Goal: Task Accomplishment & Management: Complete application form

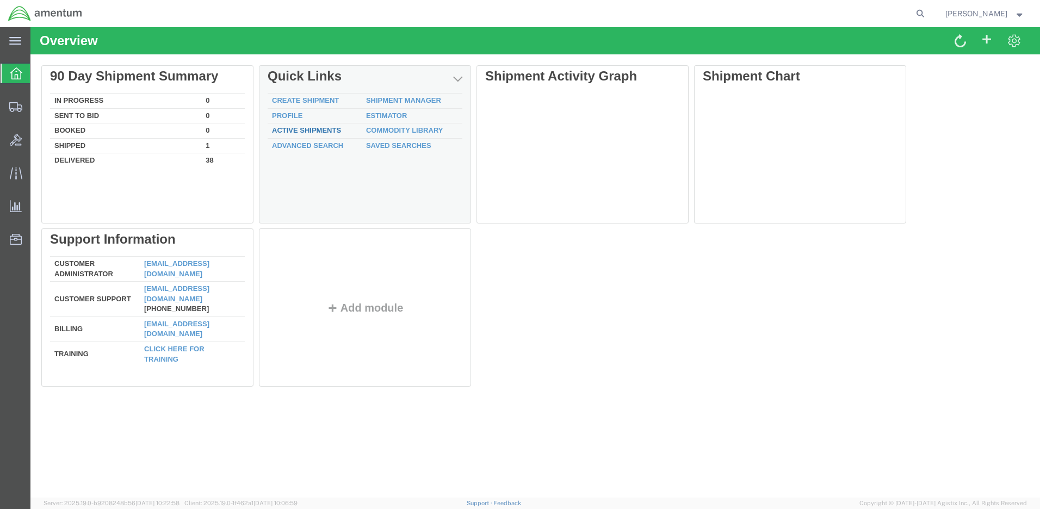
click at [330, 129] on link "Active Shipments" at bounding box center [306, 130] width 69 height 8
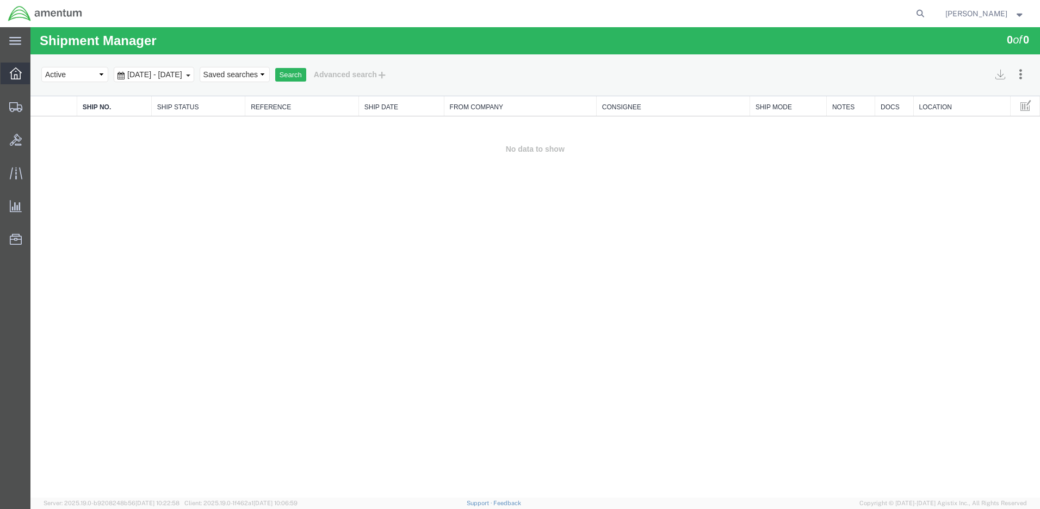
click at [12, 76] on icon at bounding box center [16, 73] width 12 height 12
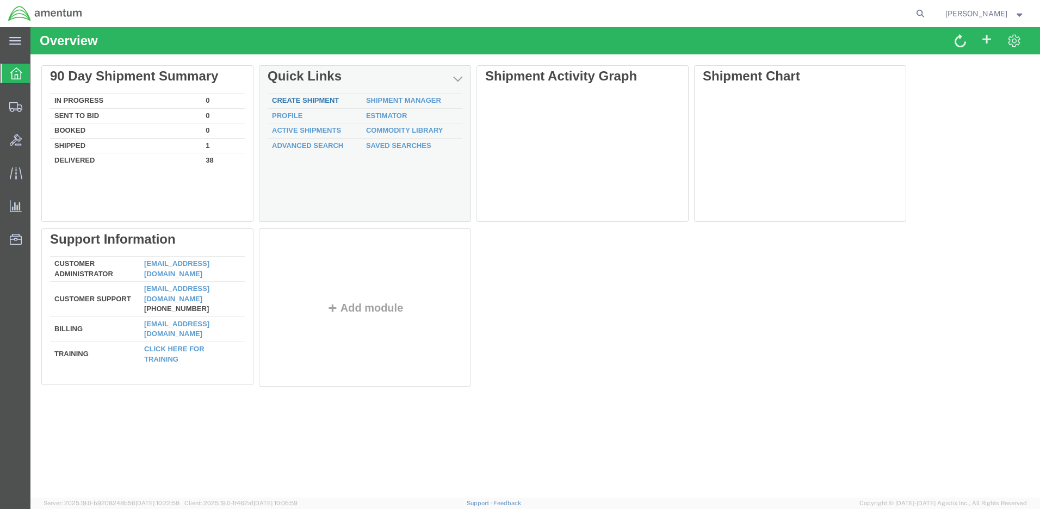
click at [300, 98] on link "Create Shipment" at bounding box center [305, 100] width 67 height 8
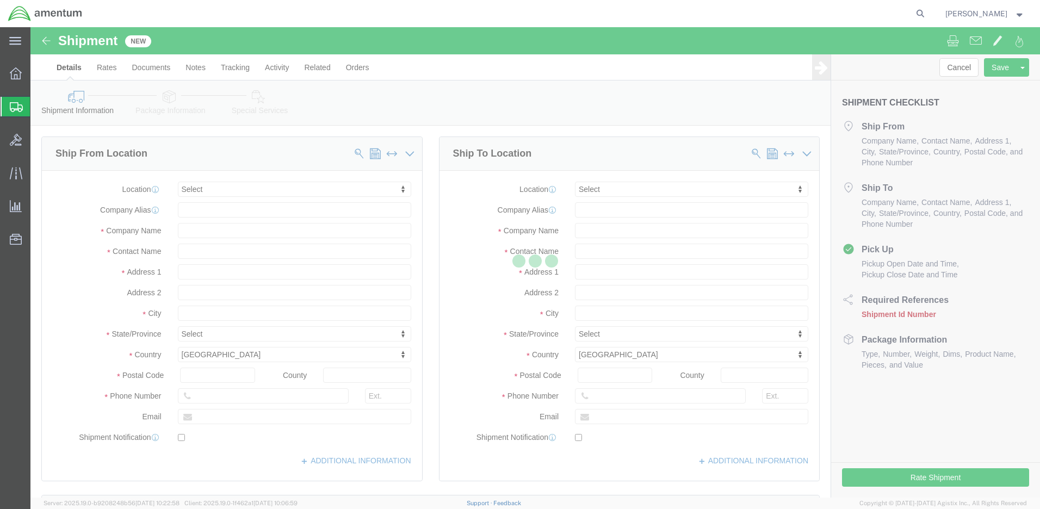
select select
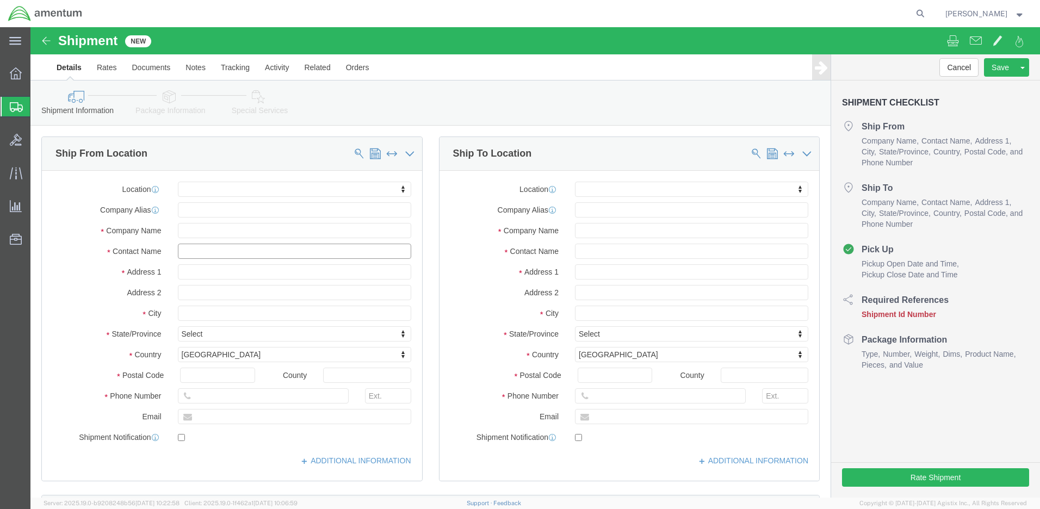
click input "text"
type input "[PERSON_NAME]"
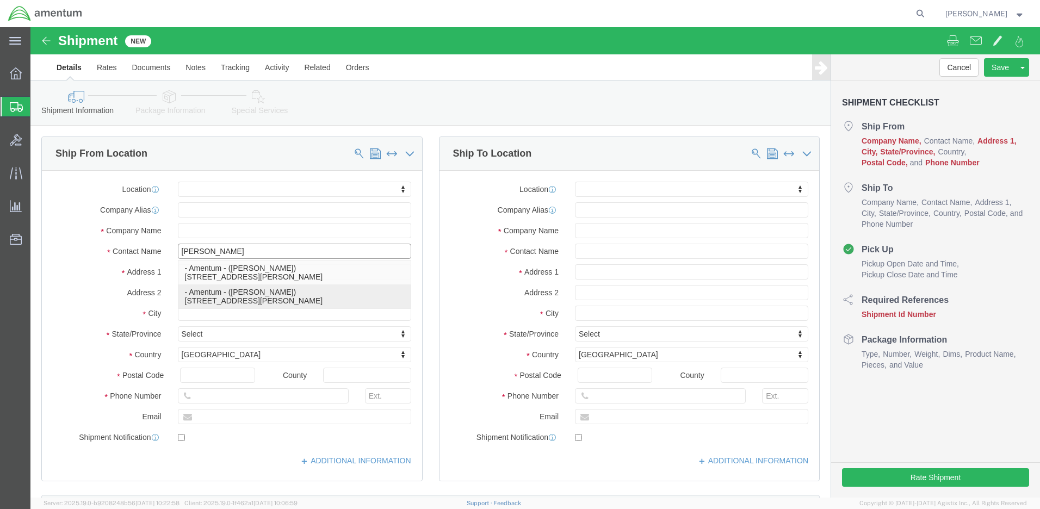
click p "- Amentum - ([PERSON_NAME]) [STREET_ADDRESS][PERSON_NAME]"
select select
type input "Amentum"
type input "[PERSON_NAME]"
type input "[GEOGRAPHIC_DATA]"
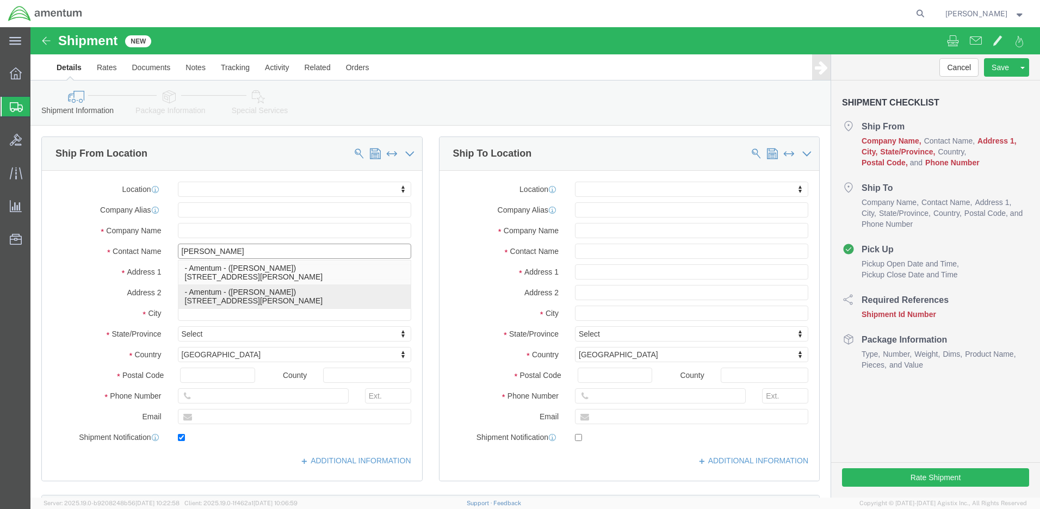
type input "BLDG 21"
type input "[PERSON_NAME]"
type input "92327"
type input "[PHONE_NUMBER]"
type input "[PERSON_NAME][EMAIL_ADDRESS][PERSON_NAME][DOMAIN_NAME]"
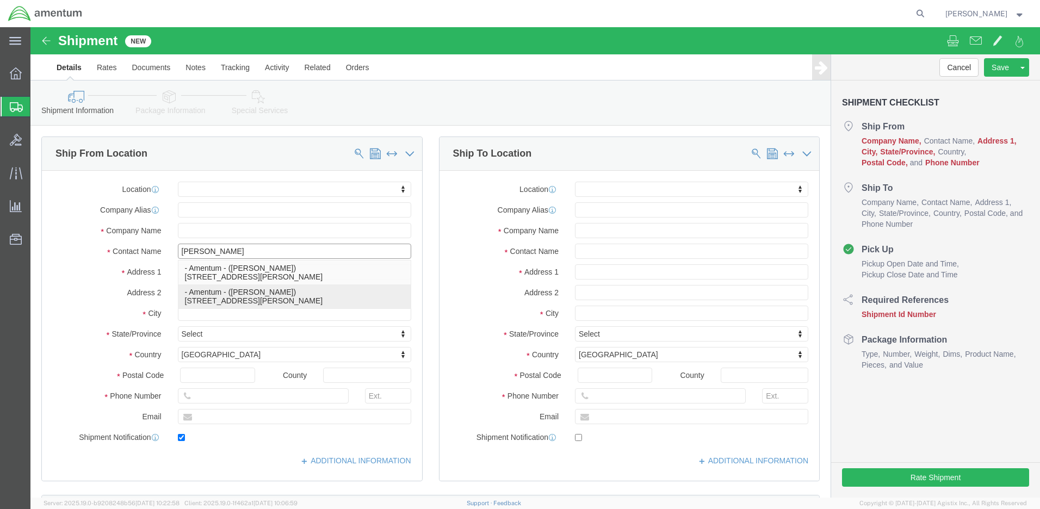
checkbox input "true"
select select "CA"
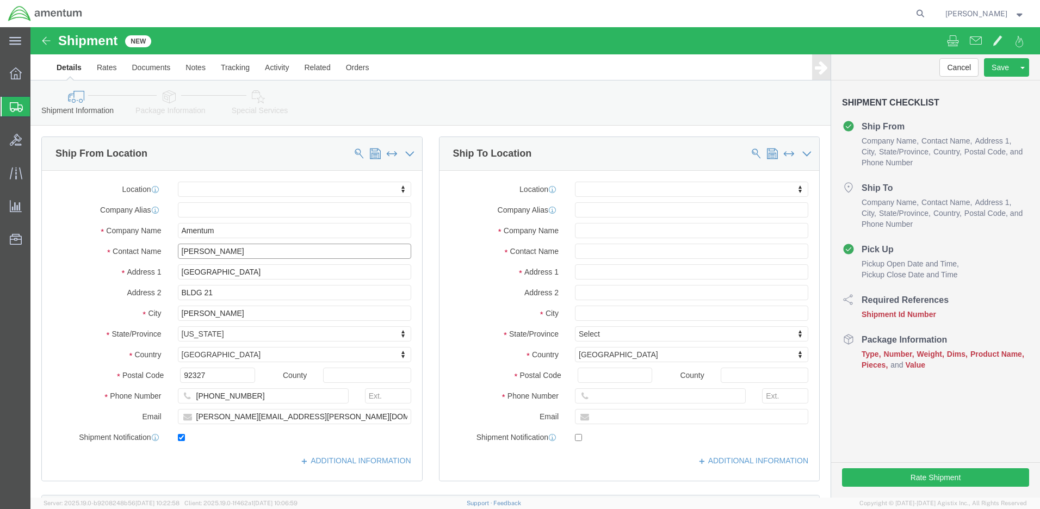
type input "[PERSON_NAME]"
click input "text"
type input "[PERSON_NAME]"
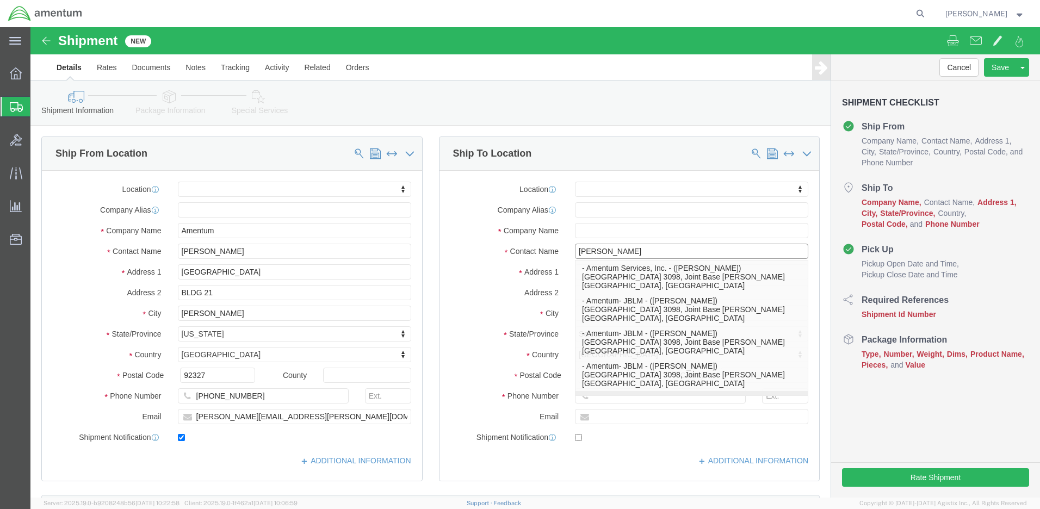
scroll to position [28, 0]
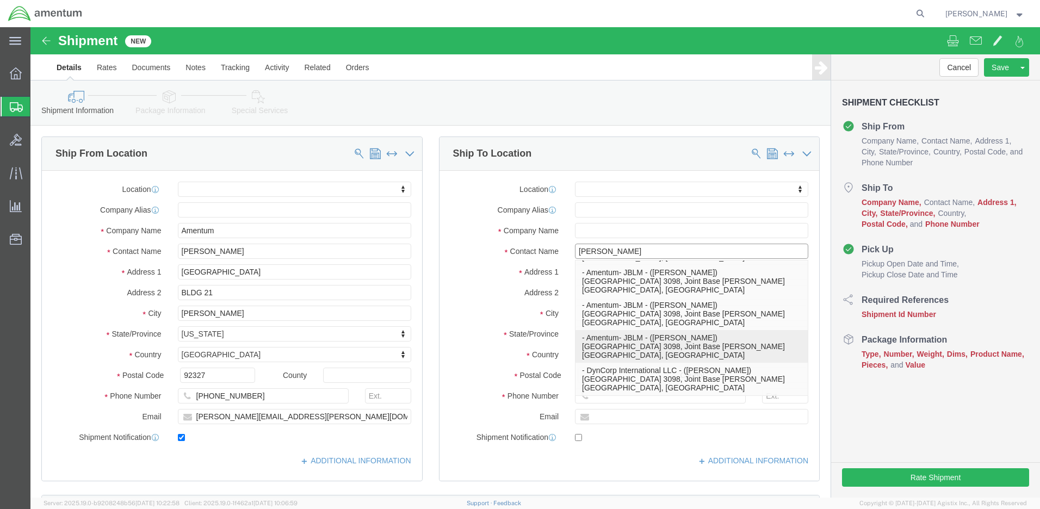
click p "- Amentum- JBLM - ([PERSON_NAME]) [PERSON_NAME][STREET_ADDRESS], Joint Base [PE…"
select select
type input "Amentum- JBLM"
type input "[PERSON_NAME]"
type input "[STREET_ADDRESS]"
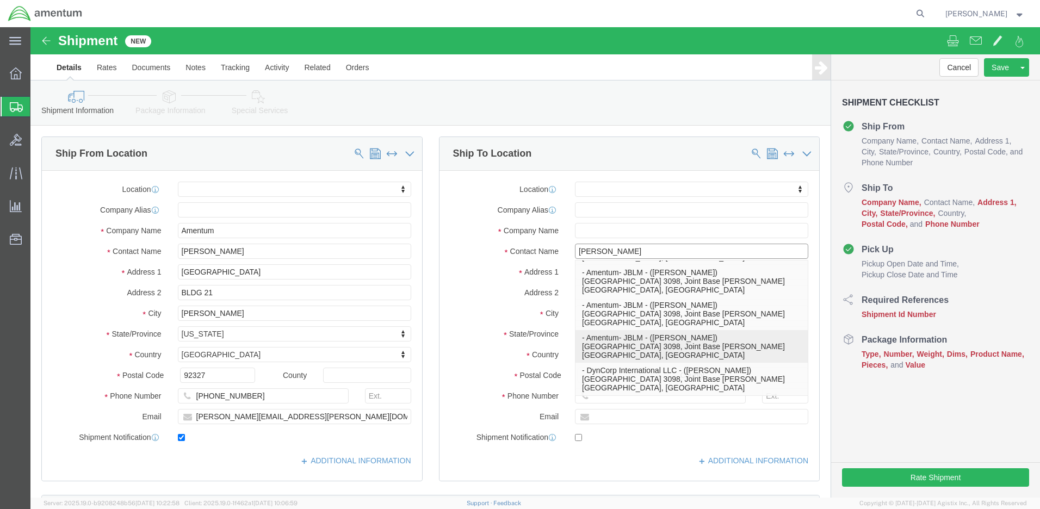
type input "Joint Base [PERSON_NAME]"
type input "98433"
select select "WA"
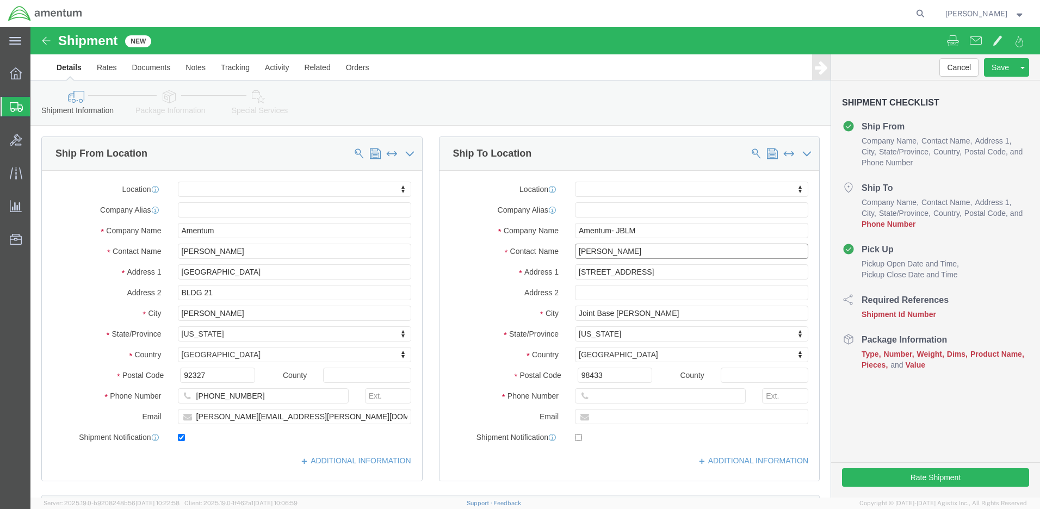
scroll to position [0, 0]
type input "[PERSON_NAME]"
click icon
click input "text"
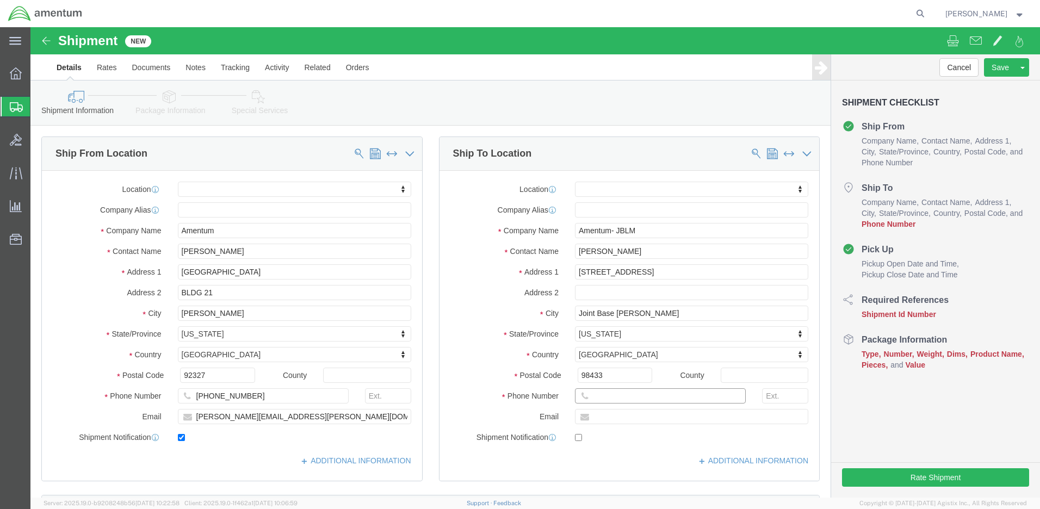
paste input "[PHONE_NUMBER]"
type input "[PHONE_NUMBER]"
click input "text"
paste input "[PERSON_NAME][EMAIL_ADDRESS][DOMAIN_NAME]"
type input "[PERSON_NAME][EMAIL_ADDRESS][DOMAIN_NAME]"
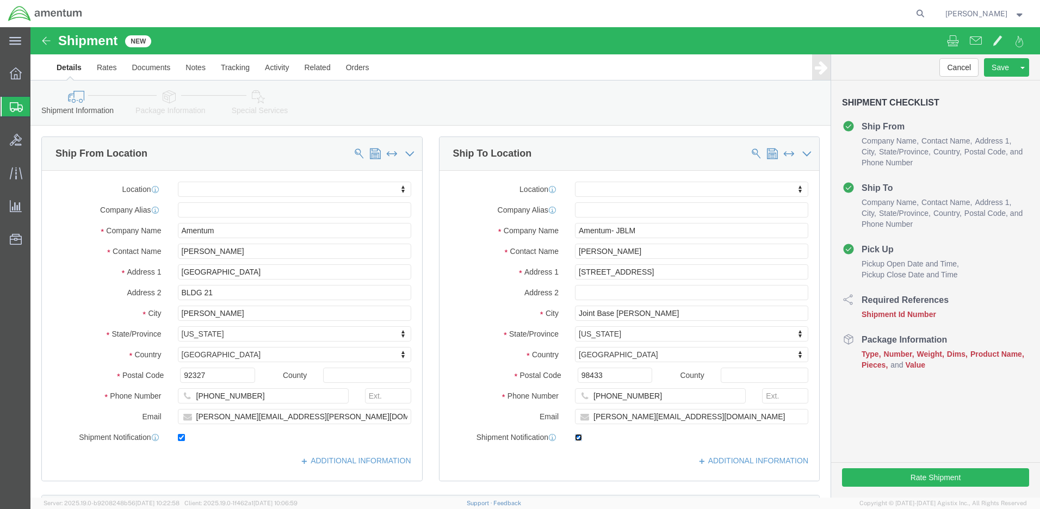
click input "checkbox"
checkbox input "true"
click input "text"
type input "2521DL"
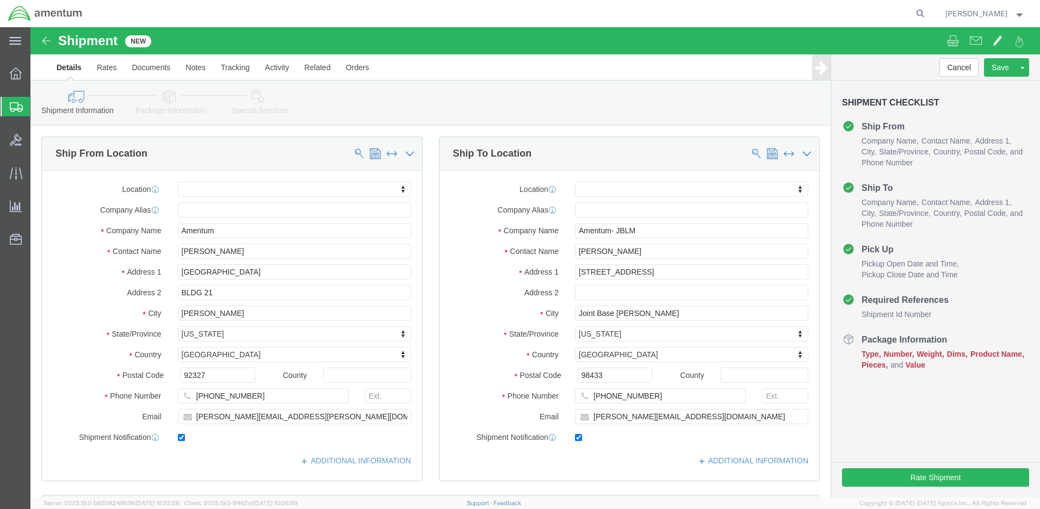
click button "Continue"
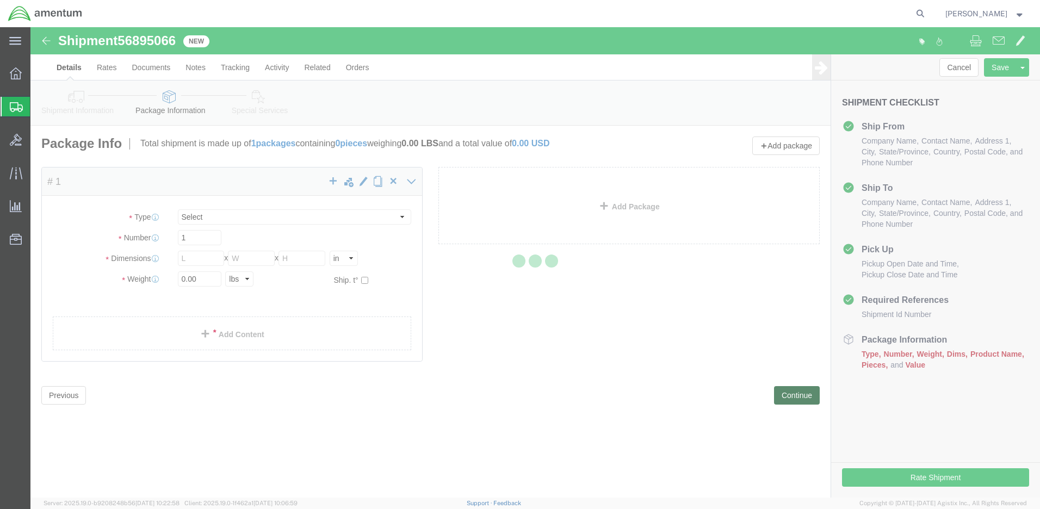
select select "CBOX"
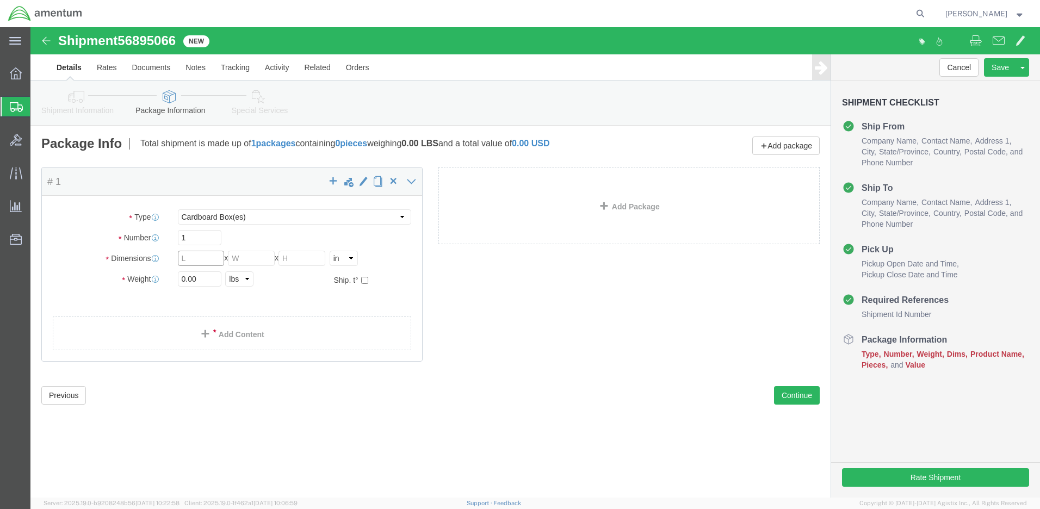
click input "text"
type input "12"
click input "text"
type input "9"
click input "text"
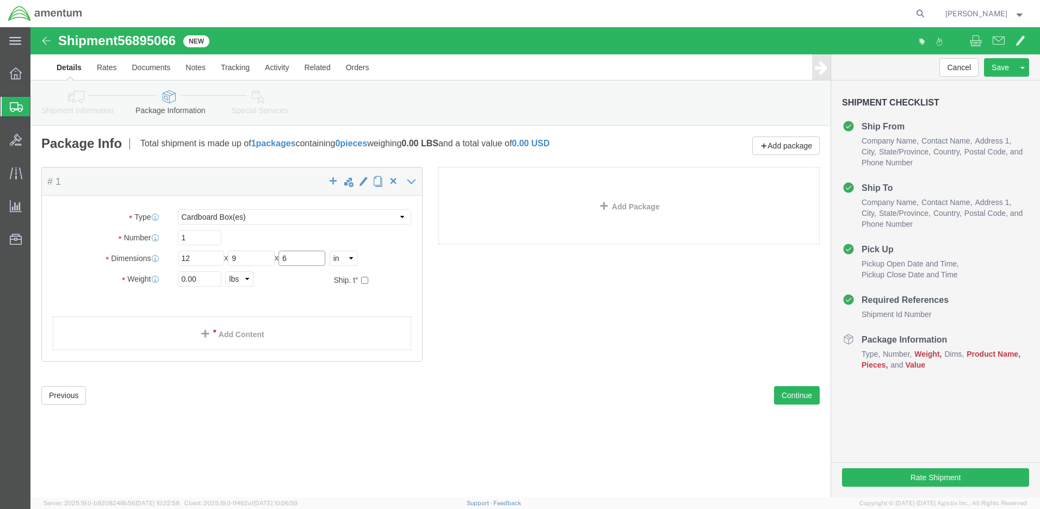
type input "6"
click input "0.00"
type input "0"
type input "4.0"
click link "Add Content"
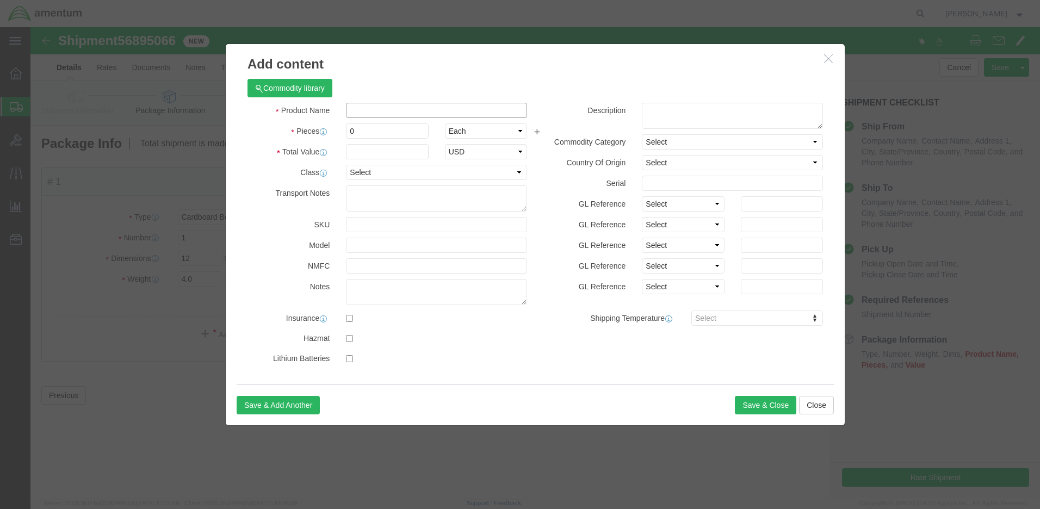
click input "text"
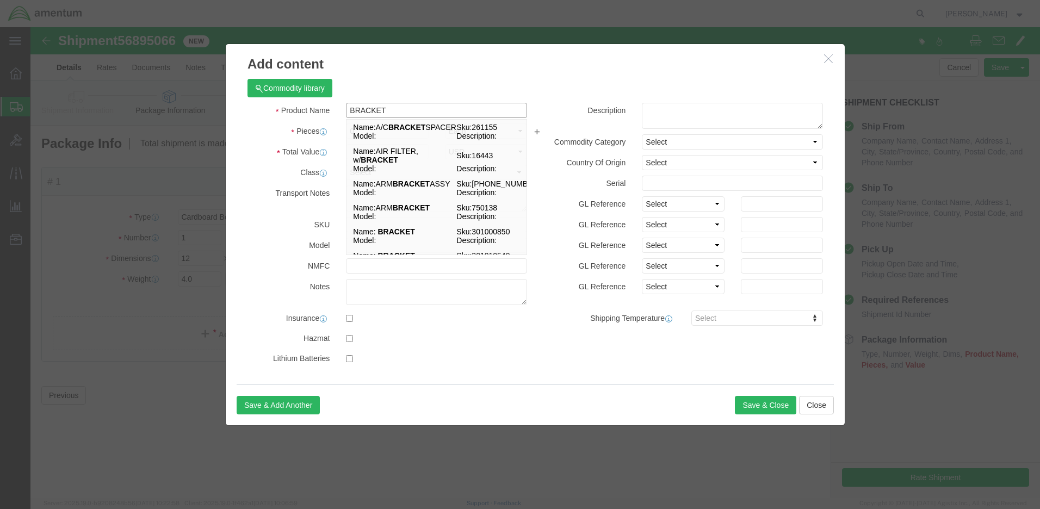
type input "BRACKET"
click input "0"
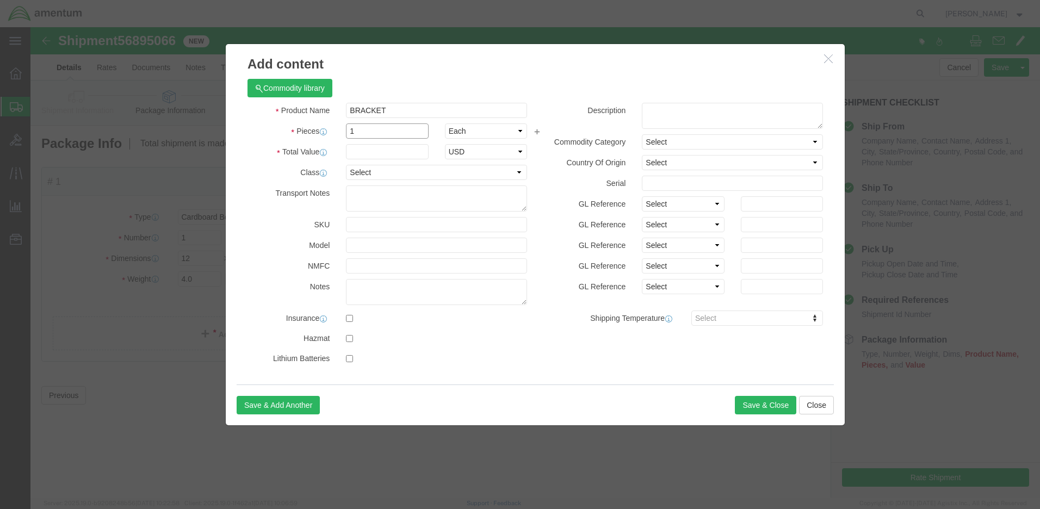
type input "1"
click input "text"
type input "5.00"
select select "50"
click button "Save & Close"
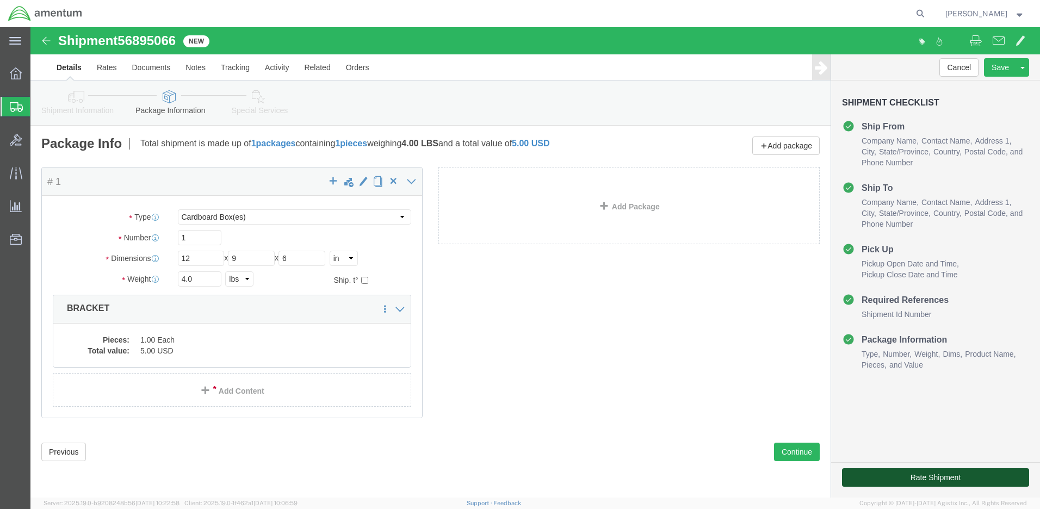
click button "Rate Shipment"
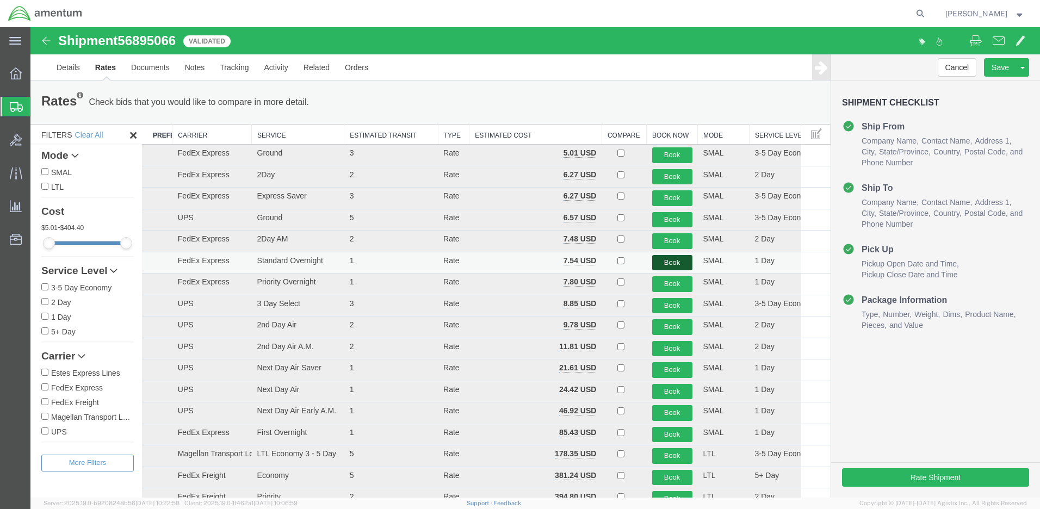
click at [663, 261] on button "Book" at bounding box center [672, 263] width 40 height 16
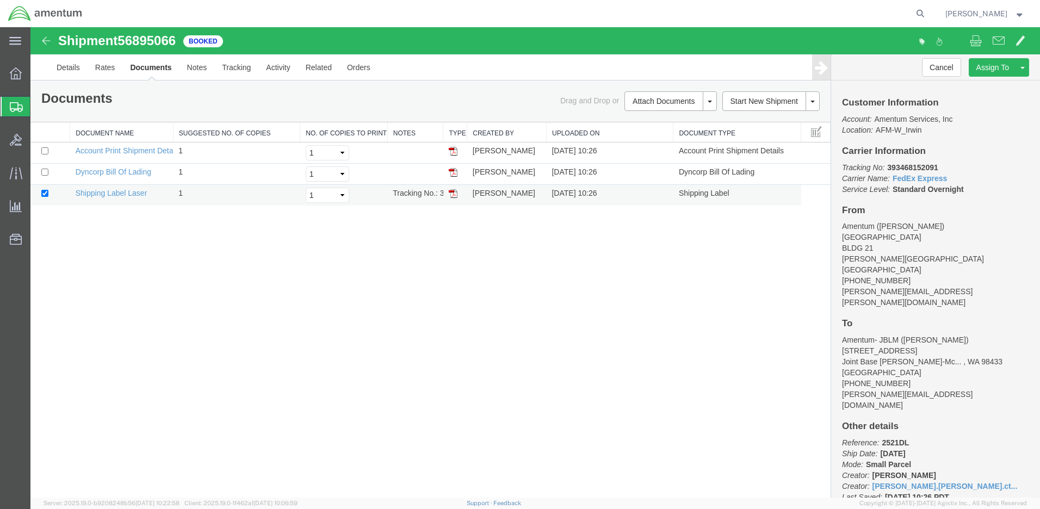
click at [455, 197] on img at bounding box center [453, 193] width 9 height 9
